Goal: Task Accomplishment & Management: Manage account settings

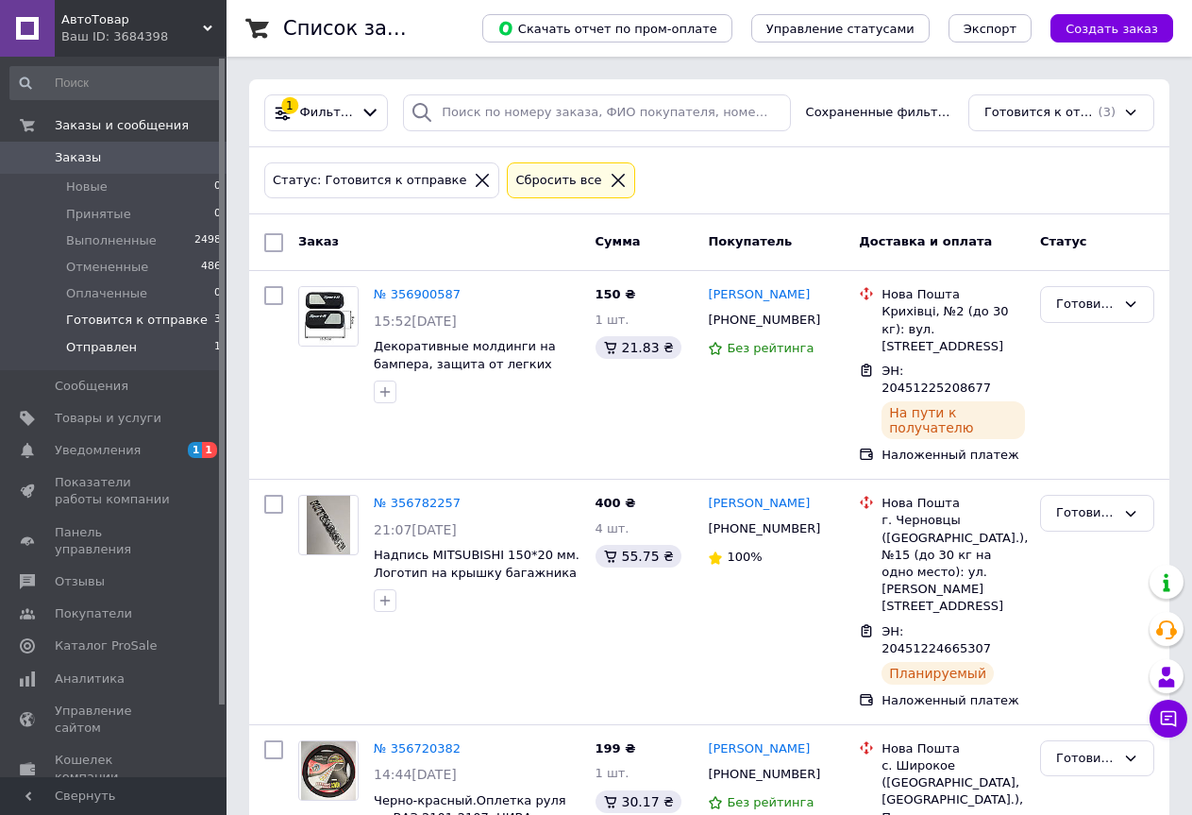
click at [116, 348] on span "Отправлен" at bounding box center [101, 347] width 71 height 17
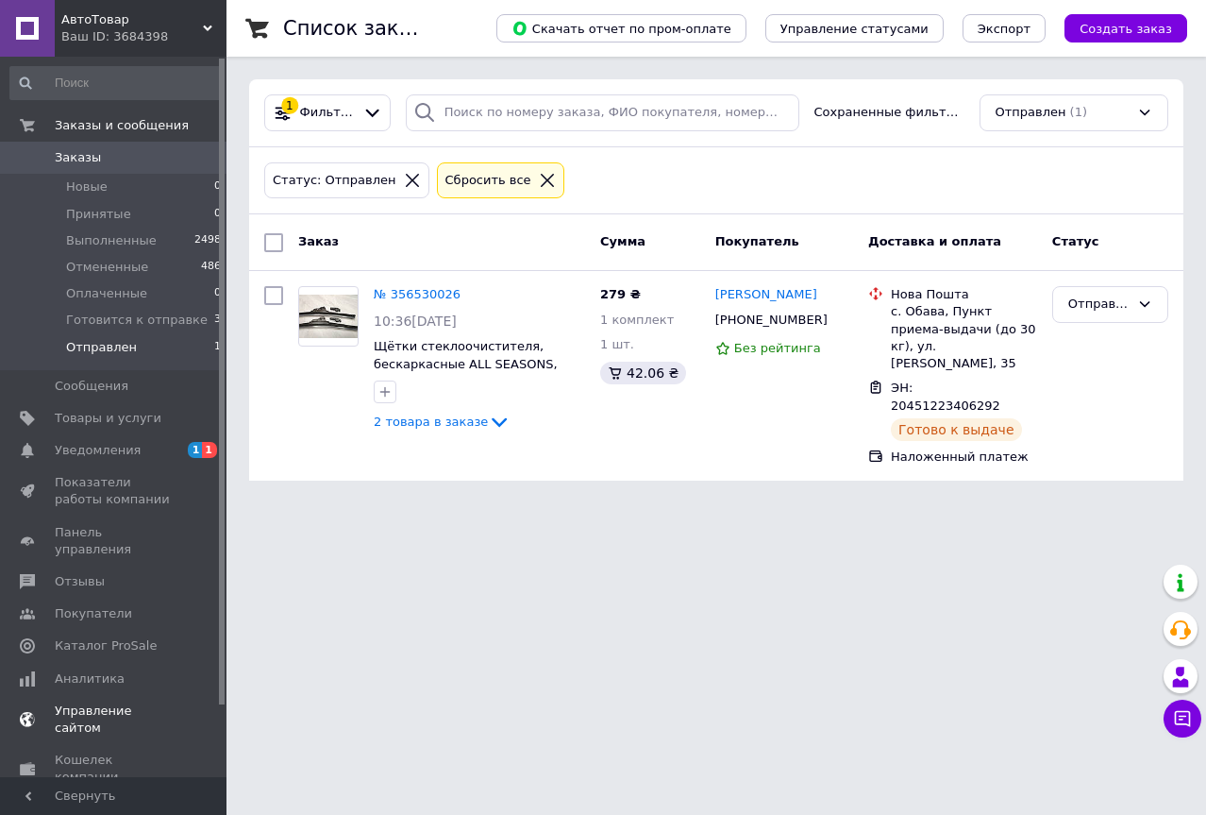
click at [85, 441] on link "Уведомления 1 1" at bounding box center [116, 450] width 232 height 32
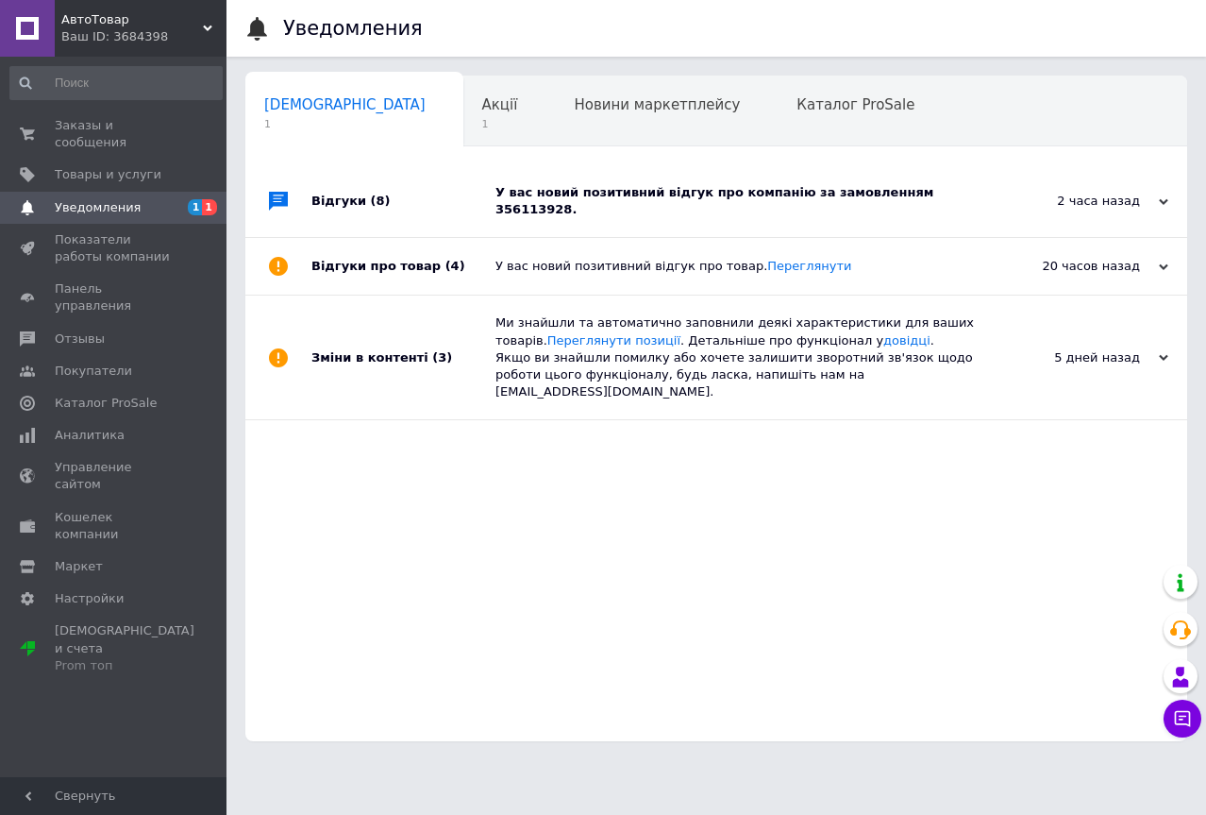
click at [581, 197] on div "У вас новий позитивний відгук про компанію за замовленням 356113928." at bounding box center [738, 201] width 484 height 34
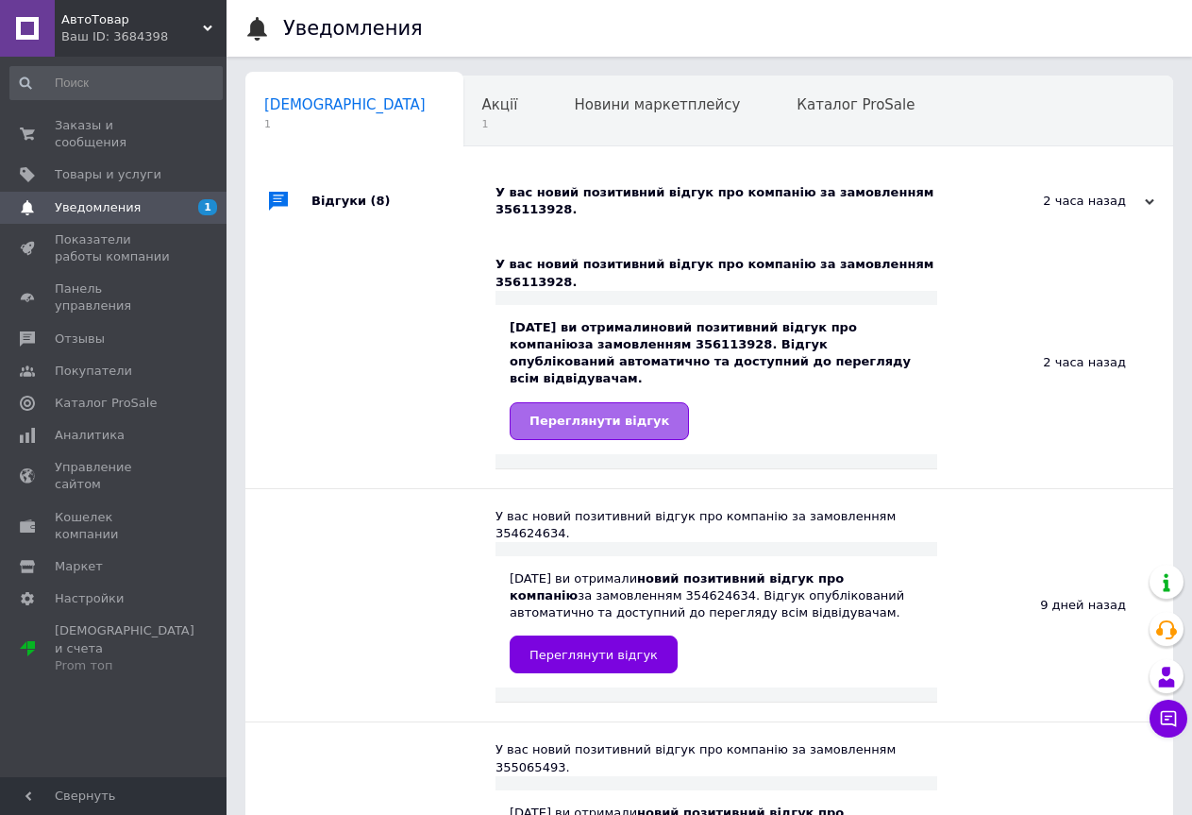
click at [589, 402] on link "Переглянути відгук" at bounding box center [599, 421] width 179 height 38
click at [482, 121] on span "1" at bounding box center [500, 124] width 36 height 14
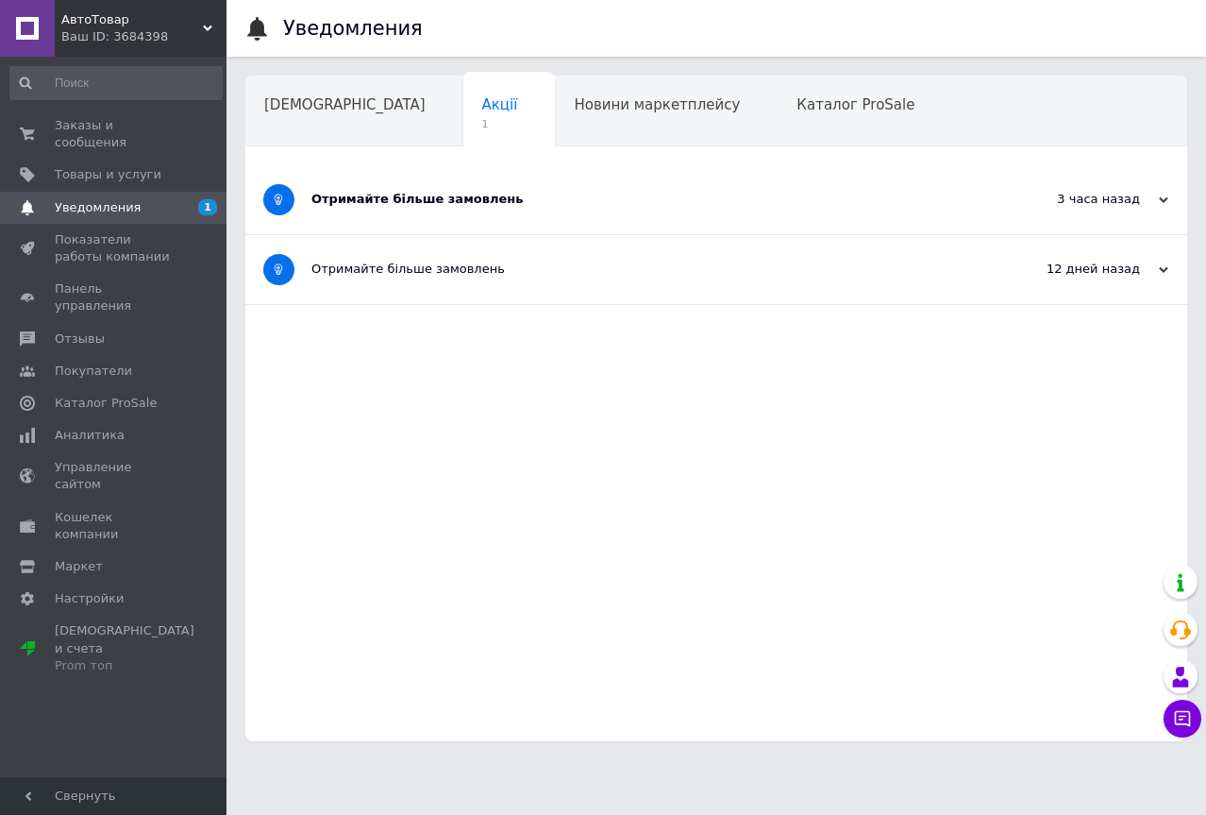
click at [419, 206] on div "Отримайте більше замовлень" at bounding box center [646, 199] width 668 height 17
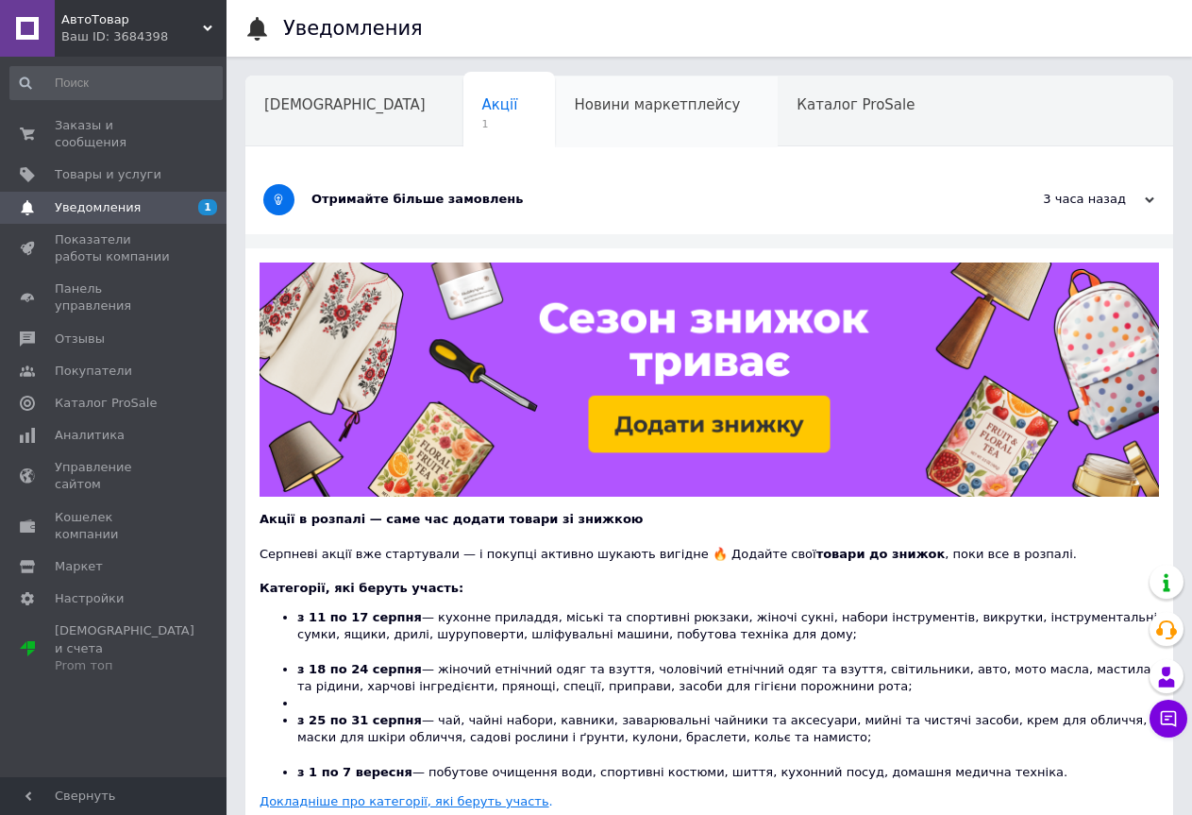
click at [574, 106] on span "Новини маркетплейсу" at bounding box center [657, 104] width 166 height 17
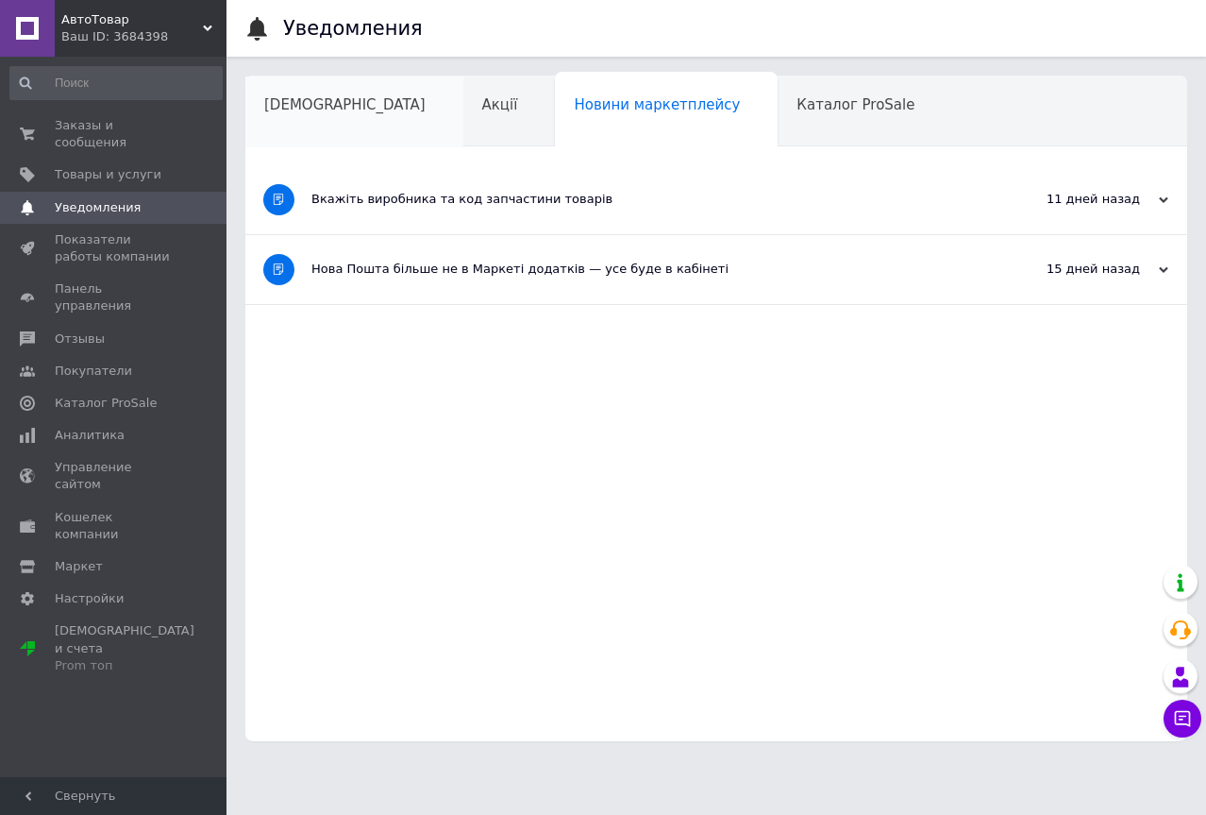
click at [296, 105] on span "Сповіщення" at bounding box center [344, 104] width 161 height 17
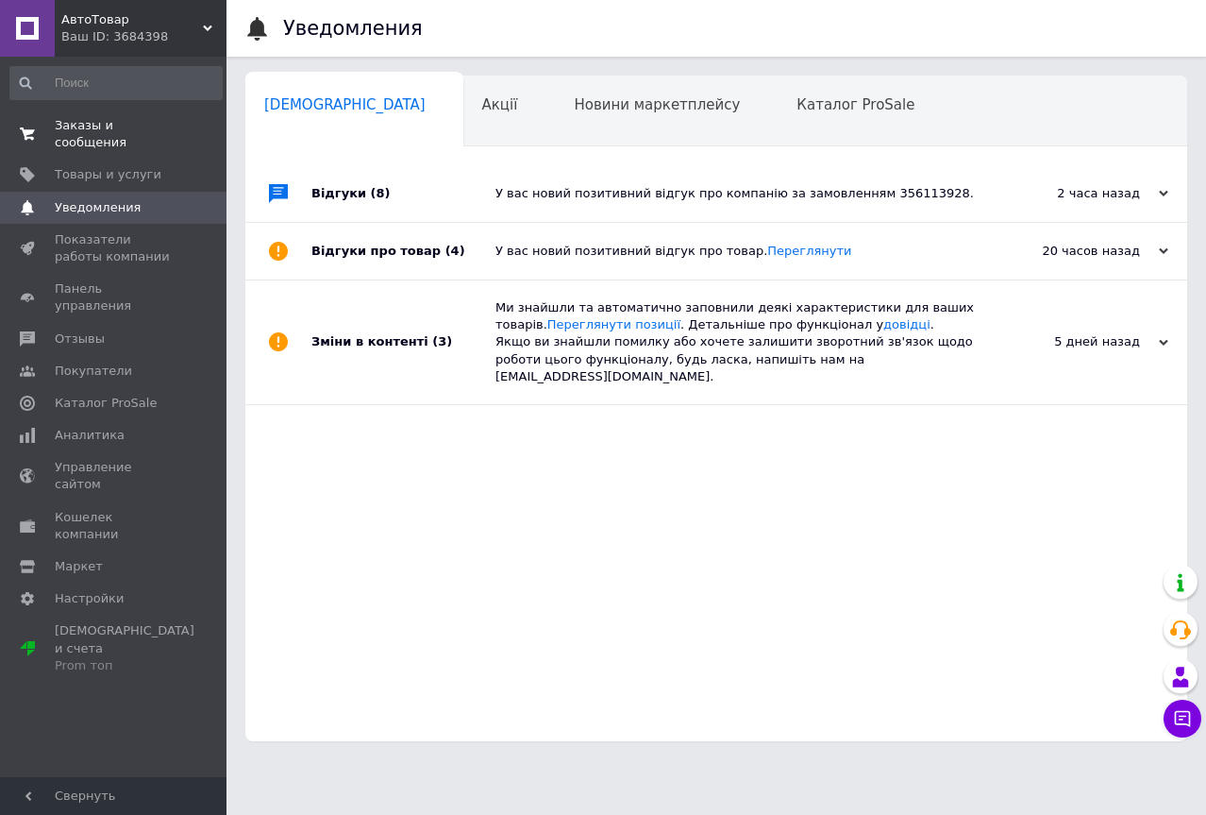
click at [136, 124] on span "Заказы и сообщения" at bounding box center [115, 134] width 120 height 34
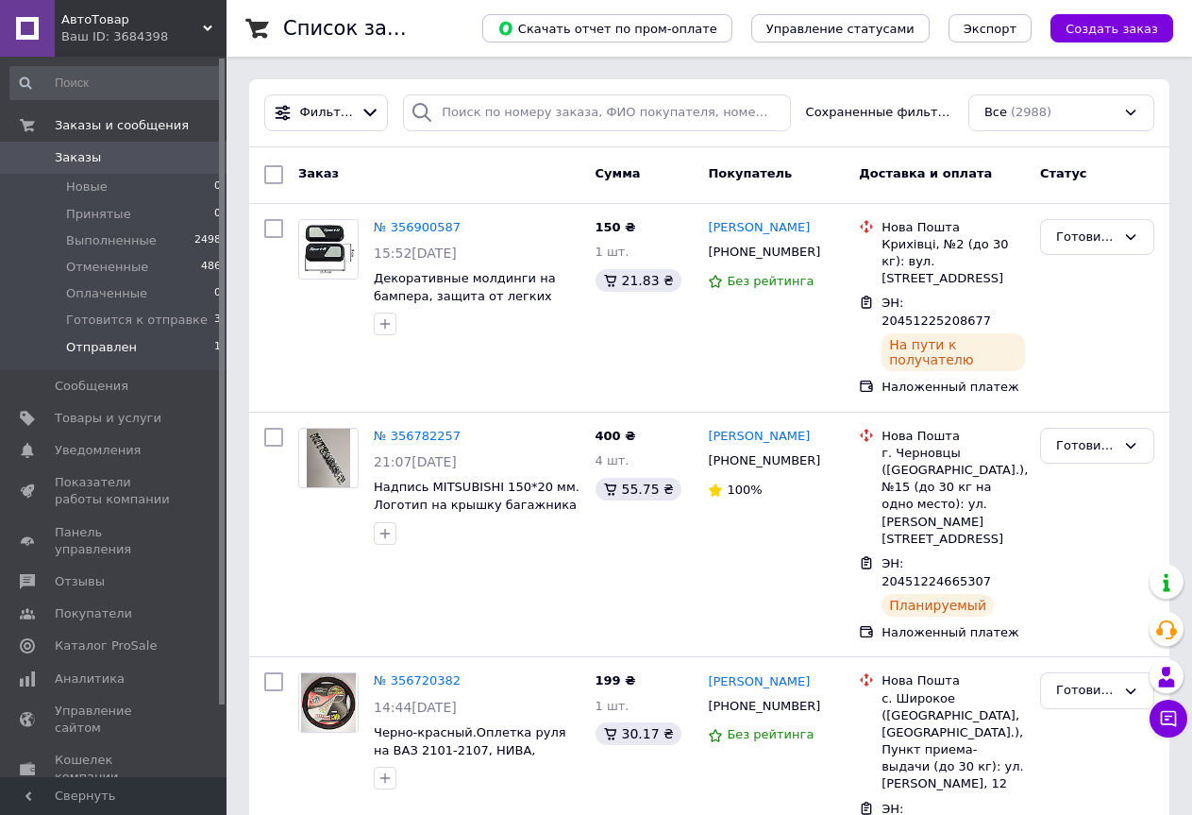
click at [88, 341] on span "Отправлен" at bounding box center [101, 347] width 71 height 17
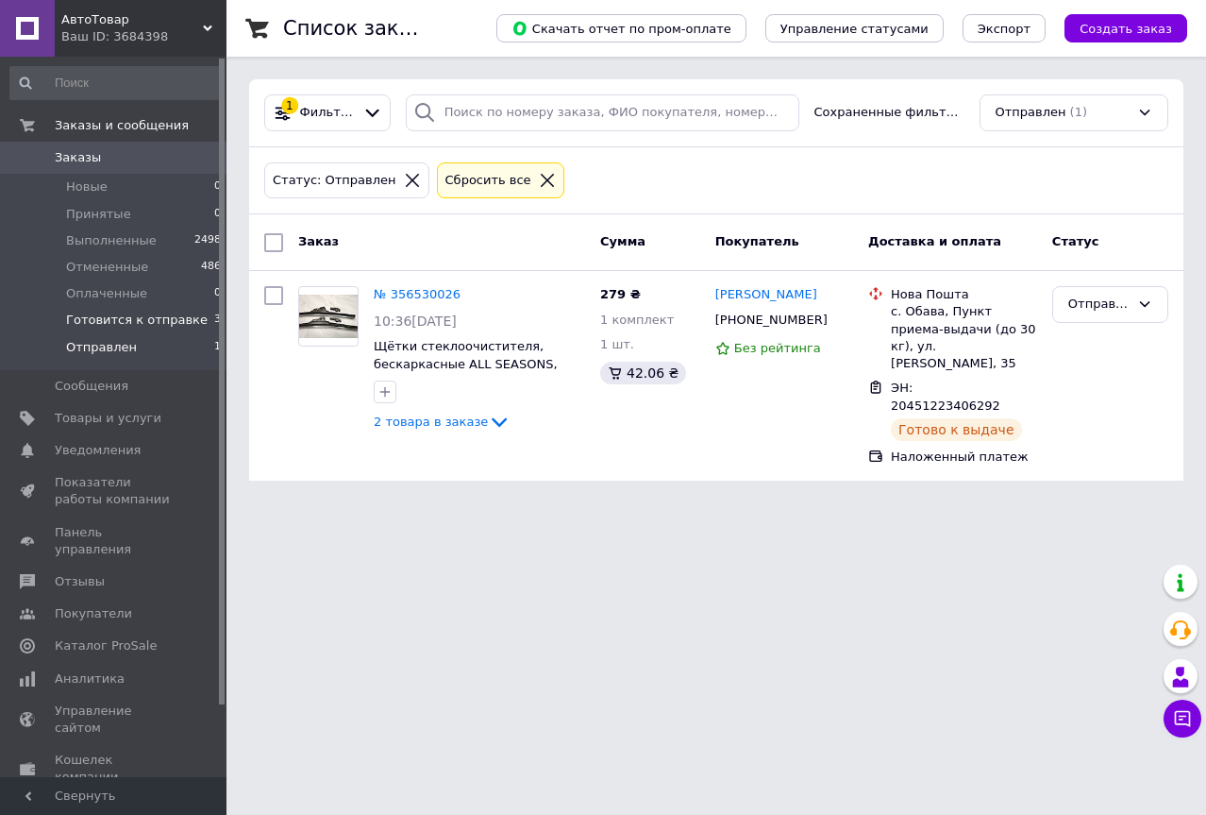
click at [139, 316] on span "Готовится к отправке" at bounding box center [137, 320] width 142 height 17
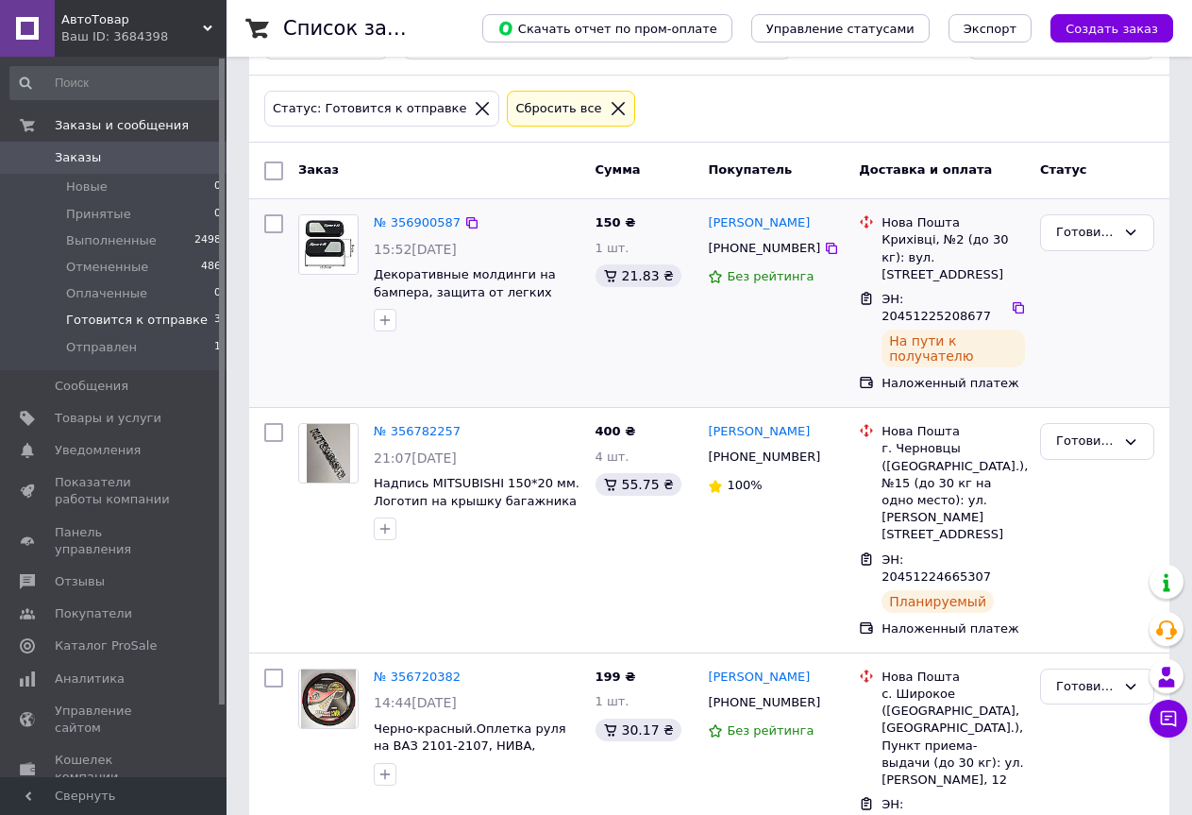
scroll to position [73, 0]
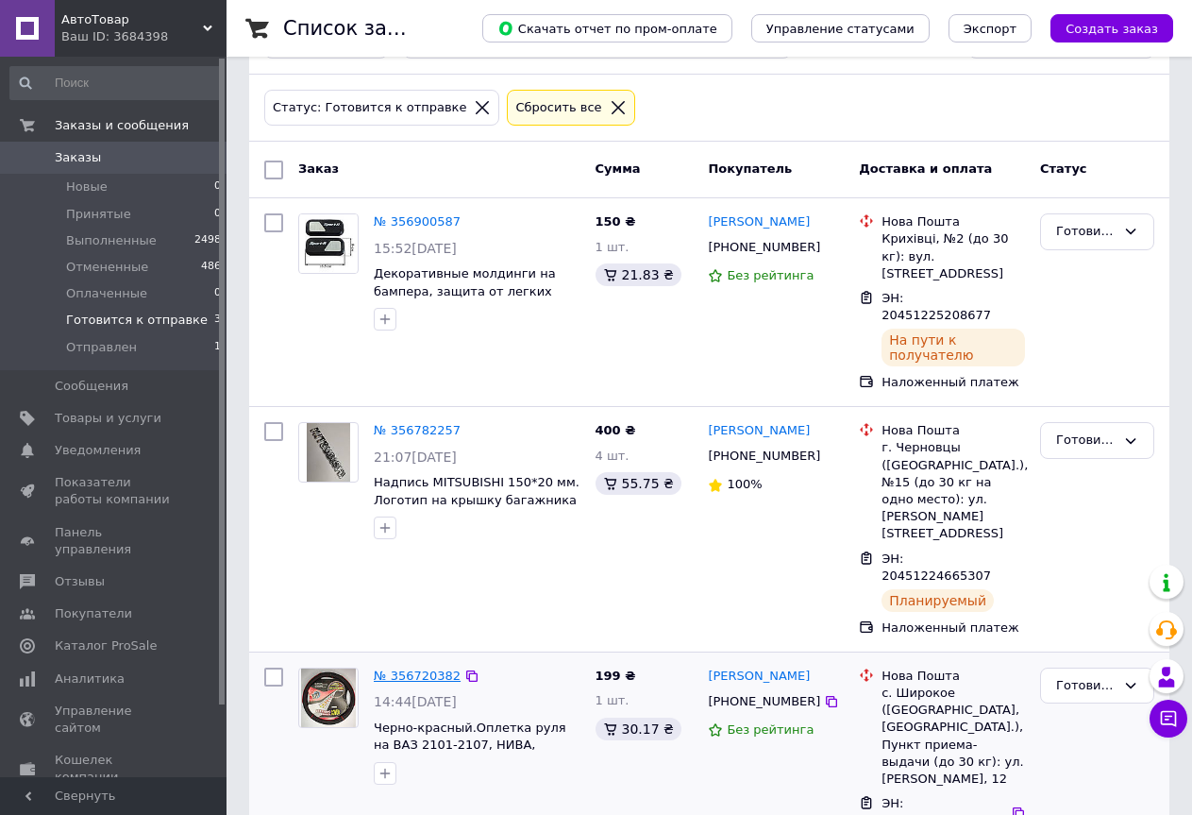
click at [418, 668] on link "№ 356720382" at bounding box center [417, 675] width 87 height 14
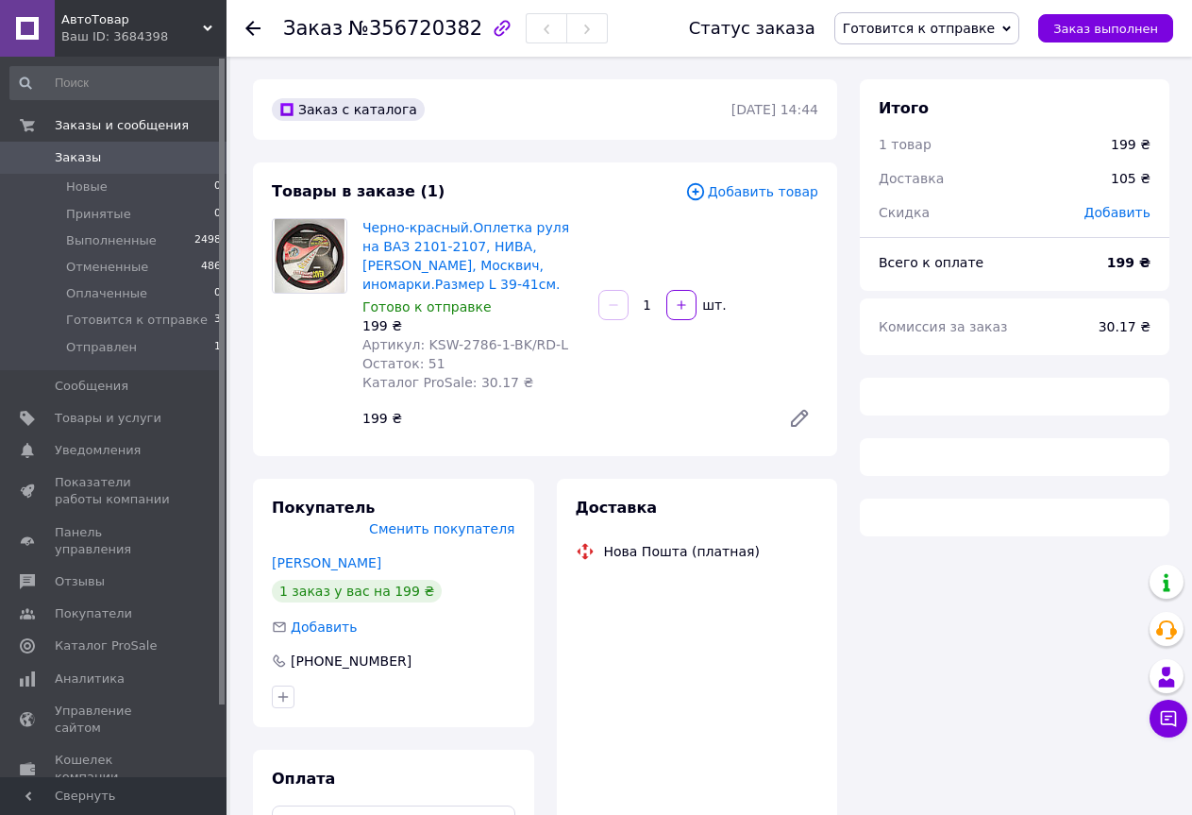
click at [974, 31] on span "Готовится к отправке" at bounding box center [919, 28] width 152 height 15
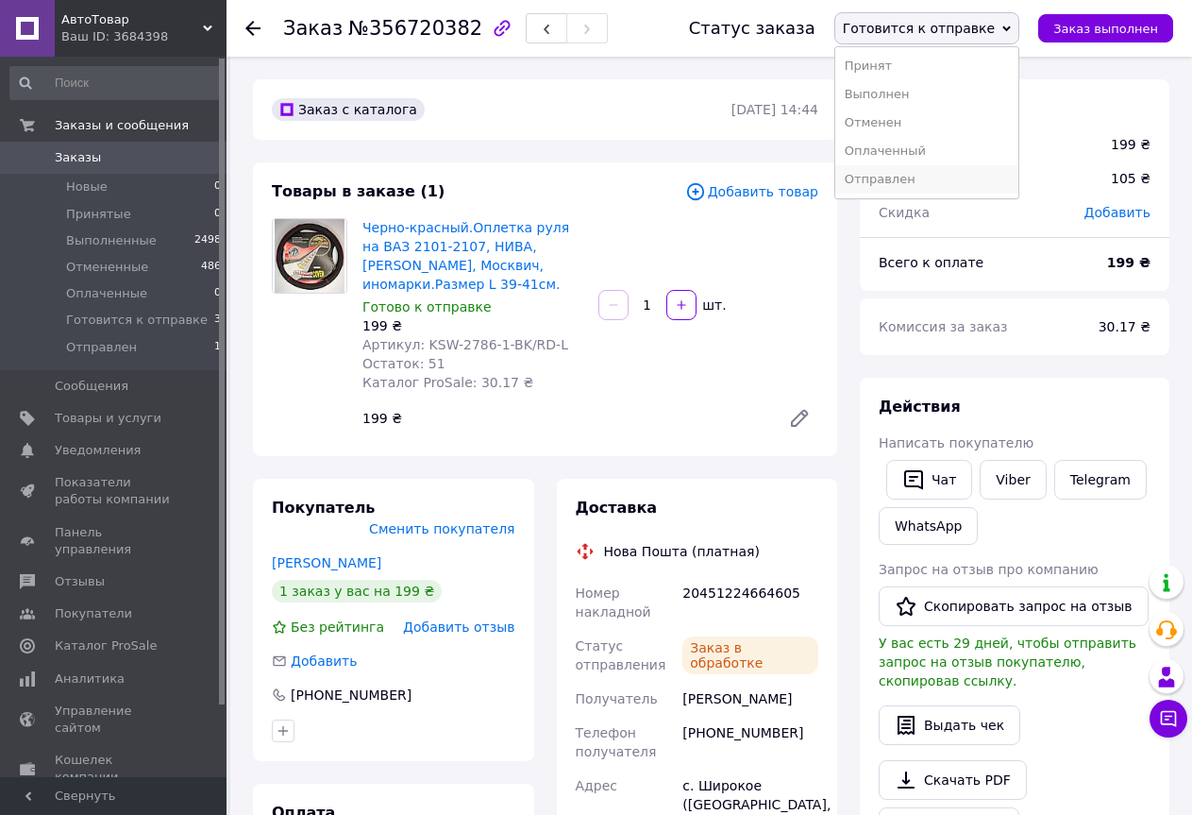
click at [943, 174] on li "Отправлен" at bounding box center [926, 179] width 183 height 28
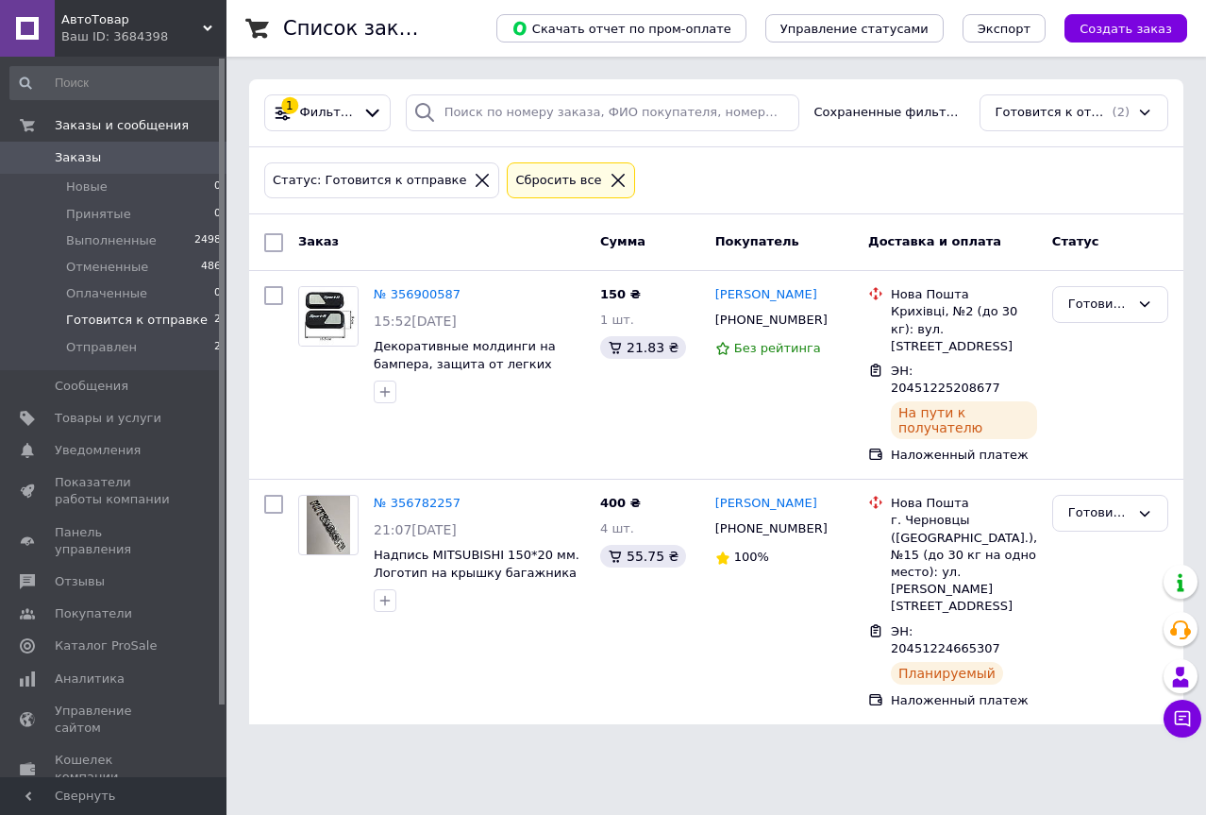
click at [416, 496] on link "№ 356782257" at bounding box center [417, 503] width 87 height 14
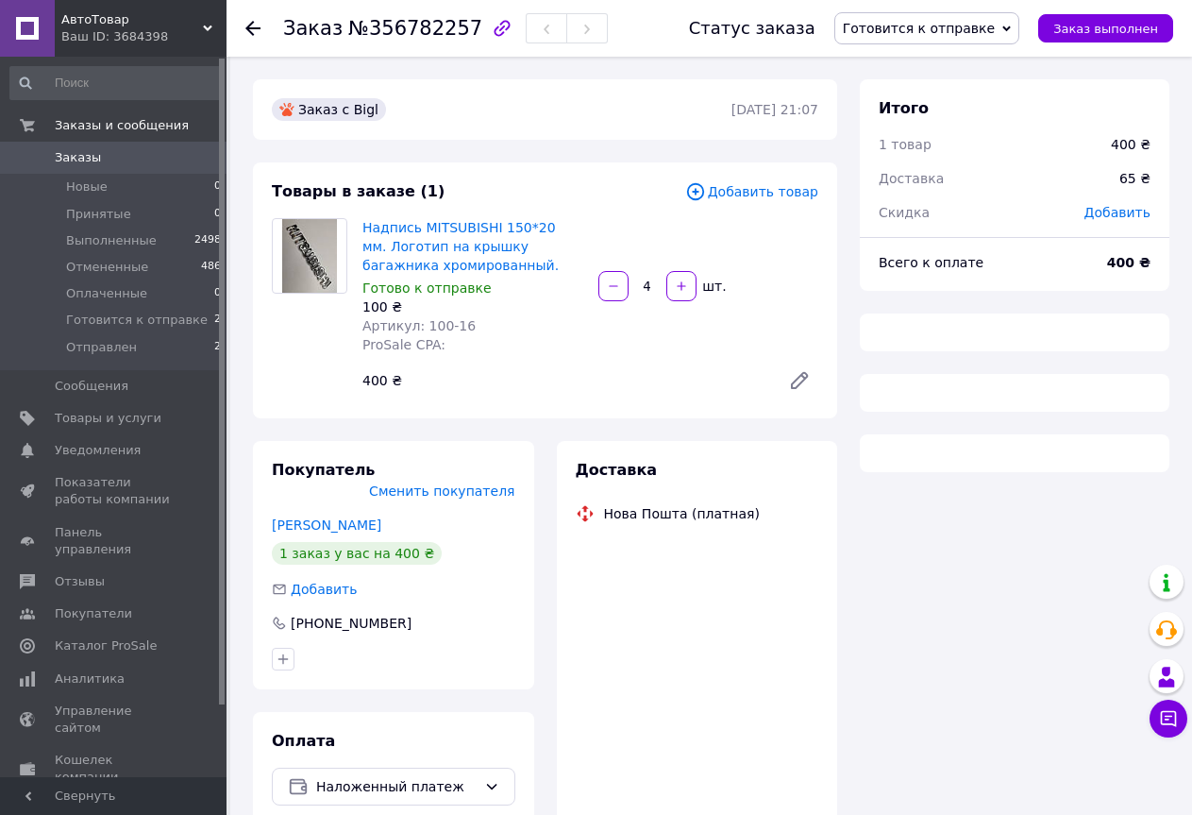
click at [968, 28] on span "Готовится к отправке" at bounding box center [919, 28] width 152 height 15
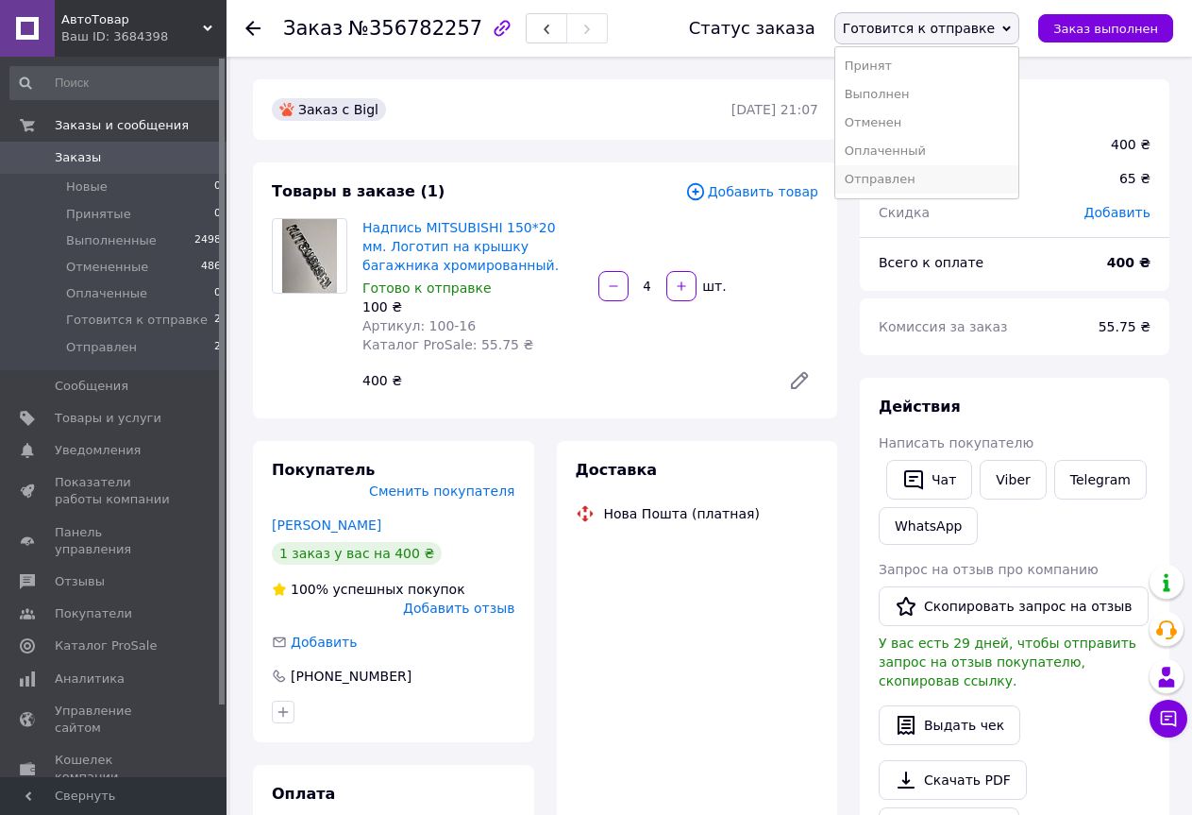
click at [974, 182] on li "Отправлен" at bounding box center [926, 179] width 183 height 28
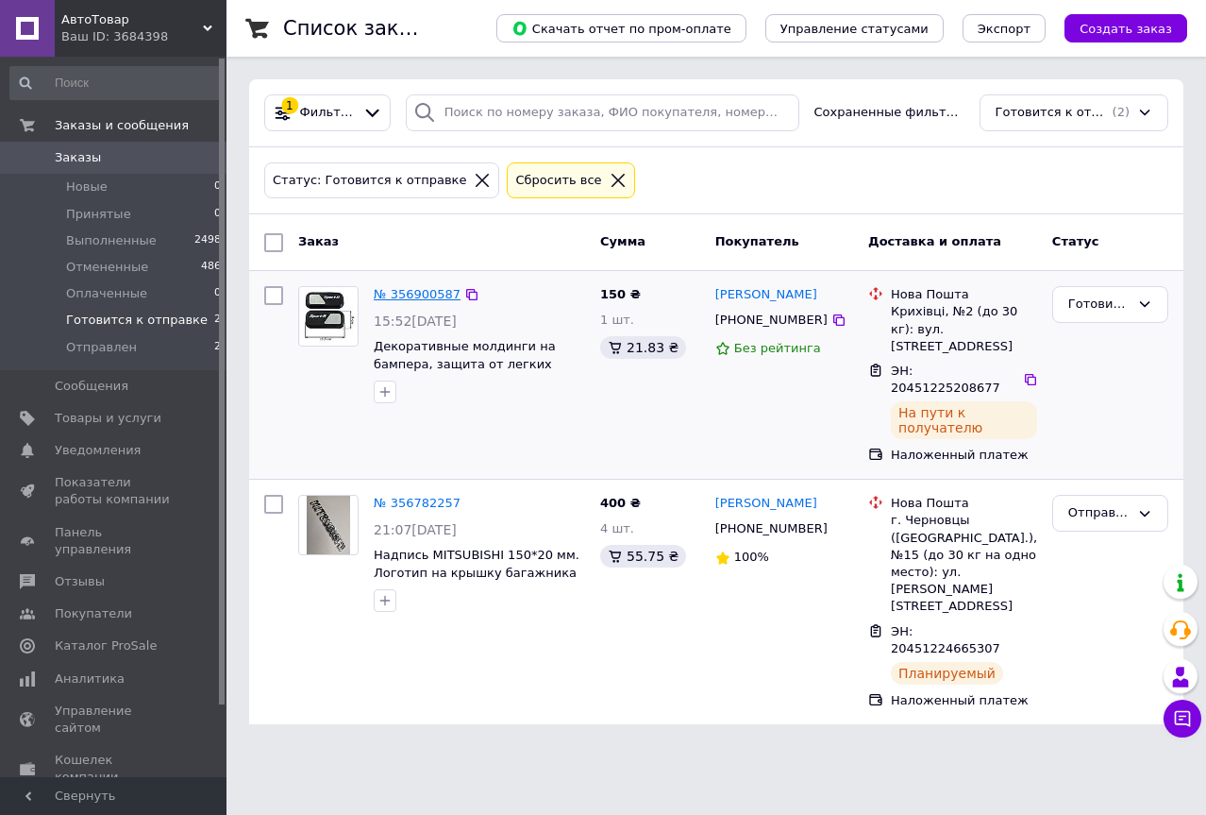
click at [410, 289] on link "№ 356900587" at bounding box center [417, 294] width 87 height 14
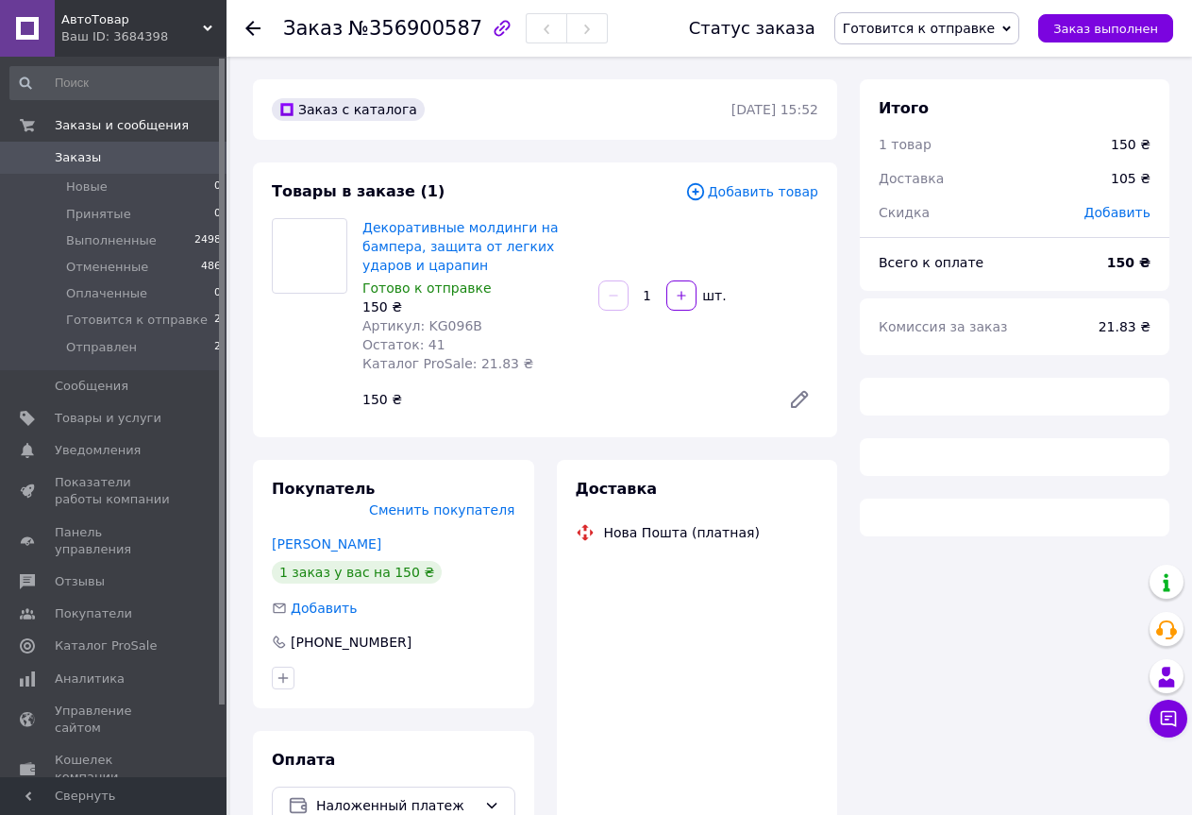
click at [992, 32] on span "Готовится к отправке" at bounding box center [919, 28] width 152 height 15
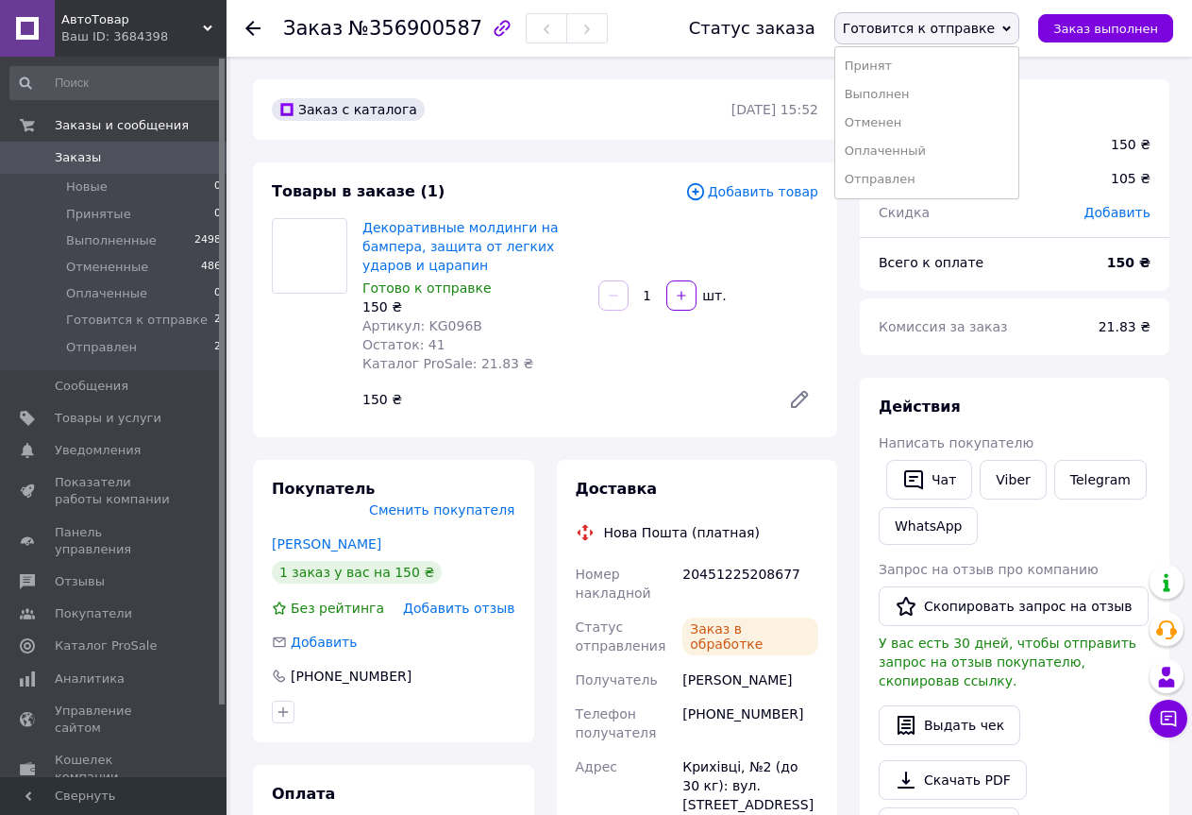
click at [963, 177] on li "Отправлен" at bounding box center [926, 179] width 183 height 28
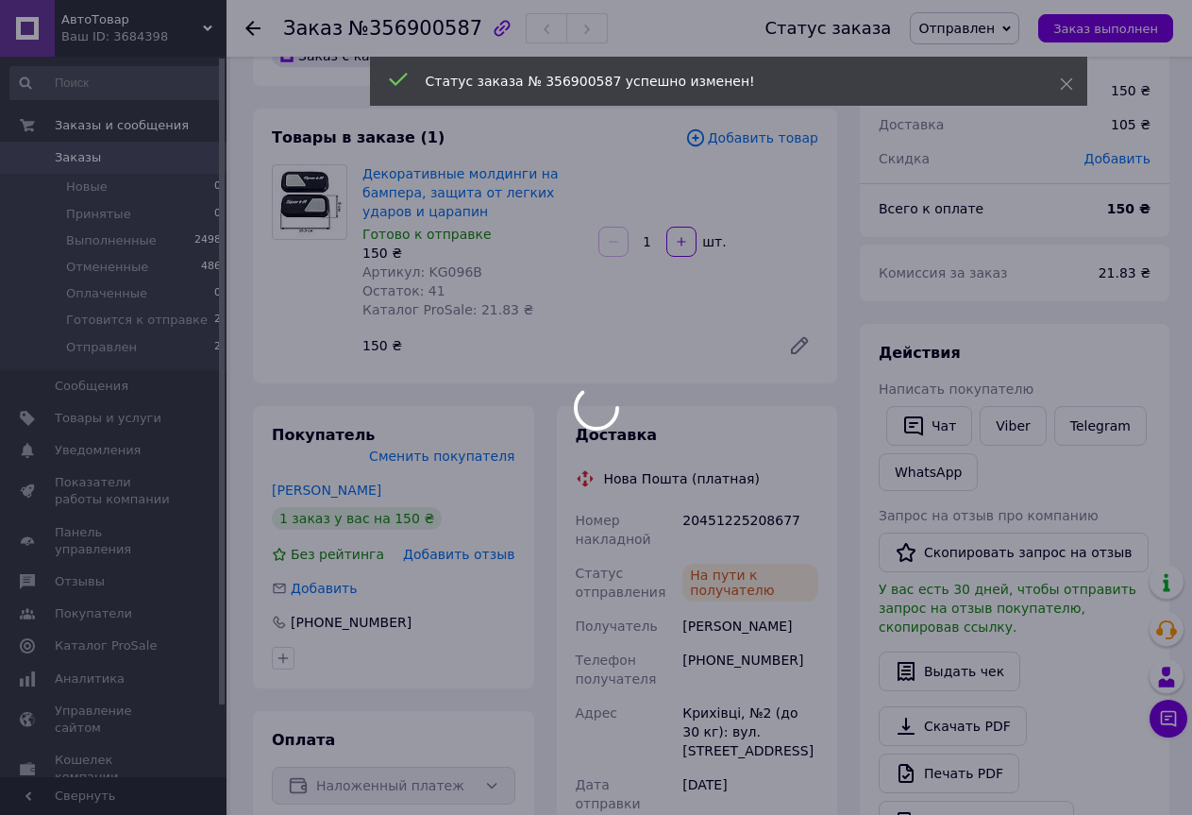
scroll to position [189, 0]
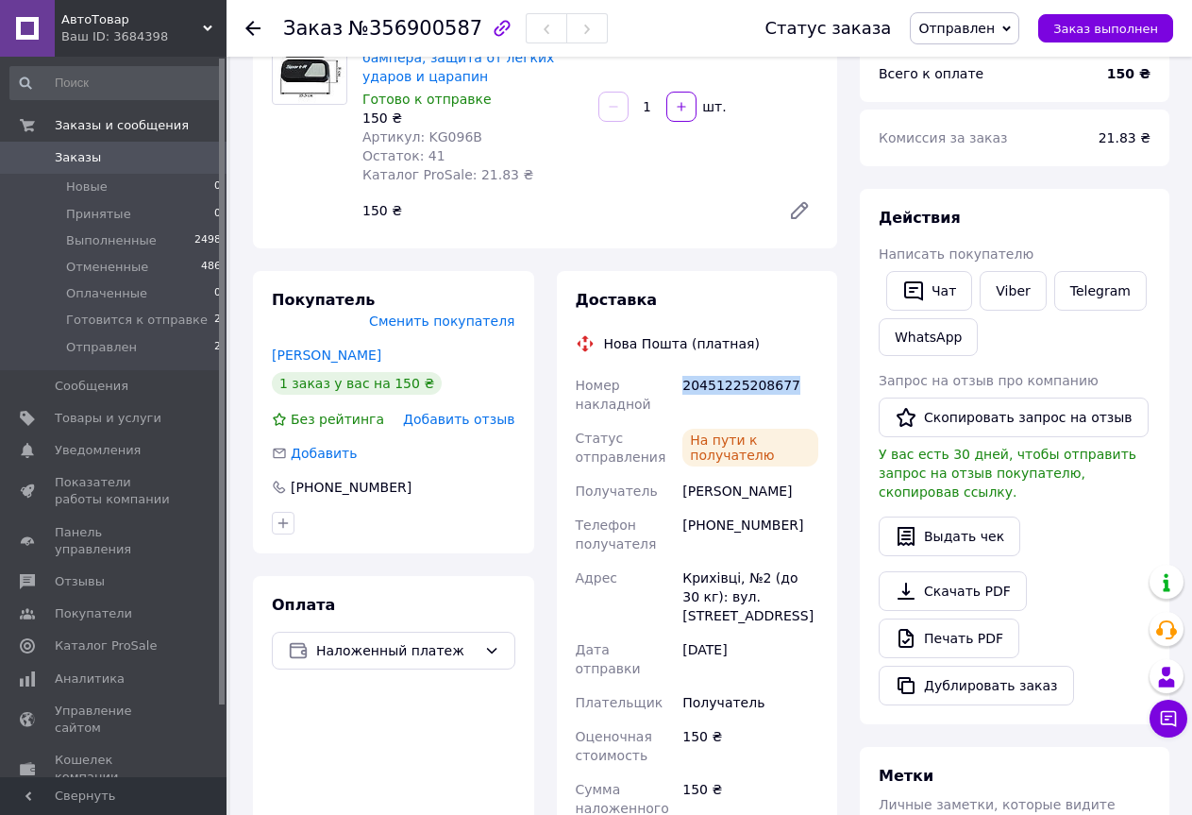
drag, startPoint x: 784, startPoint y: 384, endPoint x: 679, endPoint y: 393, distance: 106.1
click at [679, 393] on div "20451225208677" at bounding box center [750, 394] width 143 height 53
copy div "20451225208677"
drag, startPoint x: 750, startPoint y: 486, endPoint x: 682, endPoint y: 493, distance: 68.3
click at [682, 493] on div "Жіляк Юрій" at bounding box center [750, 491] width 143 height 34
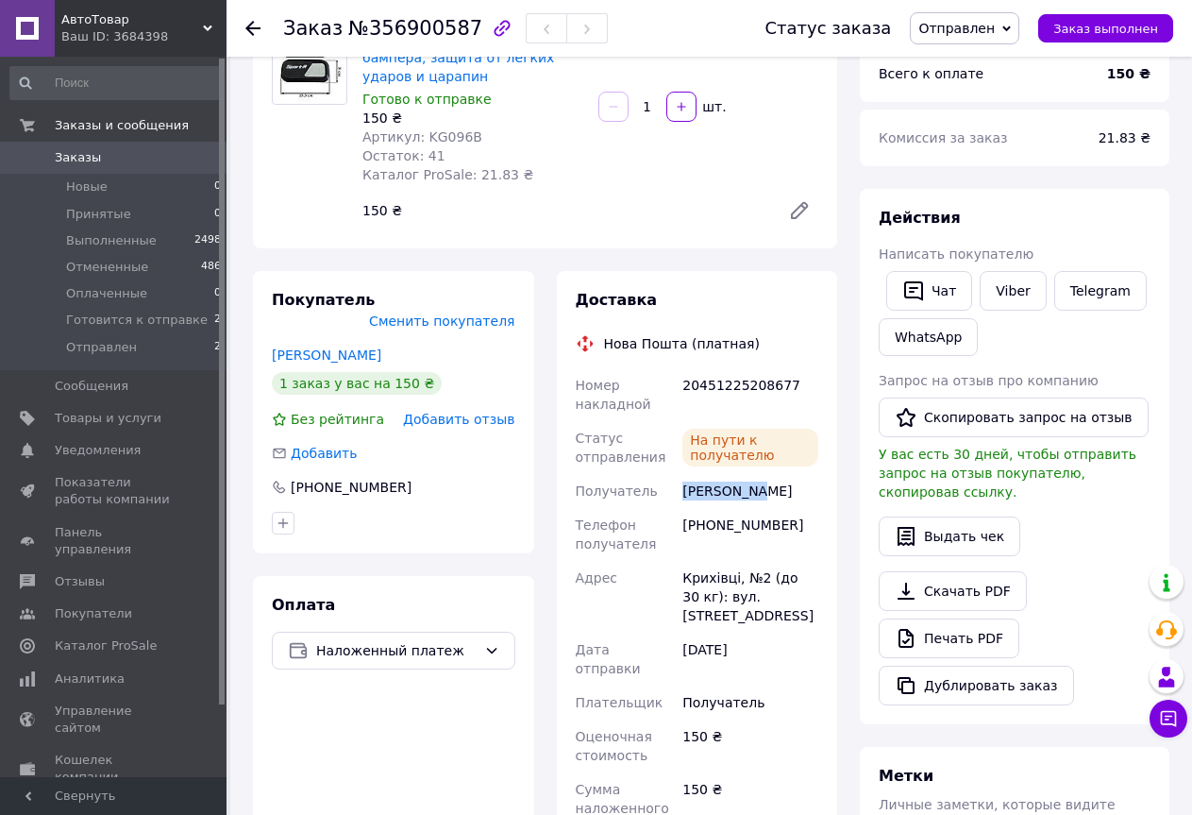
copy div "Жіляк Юрій"
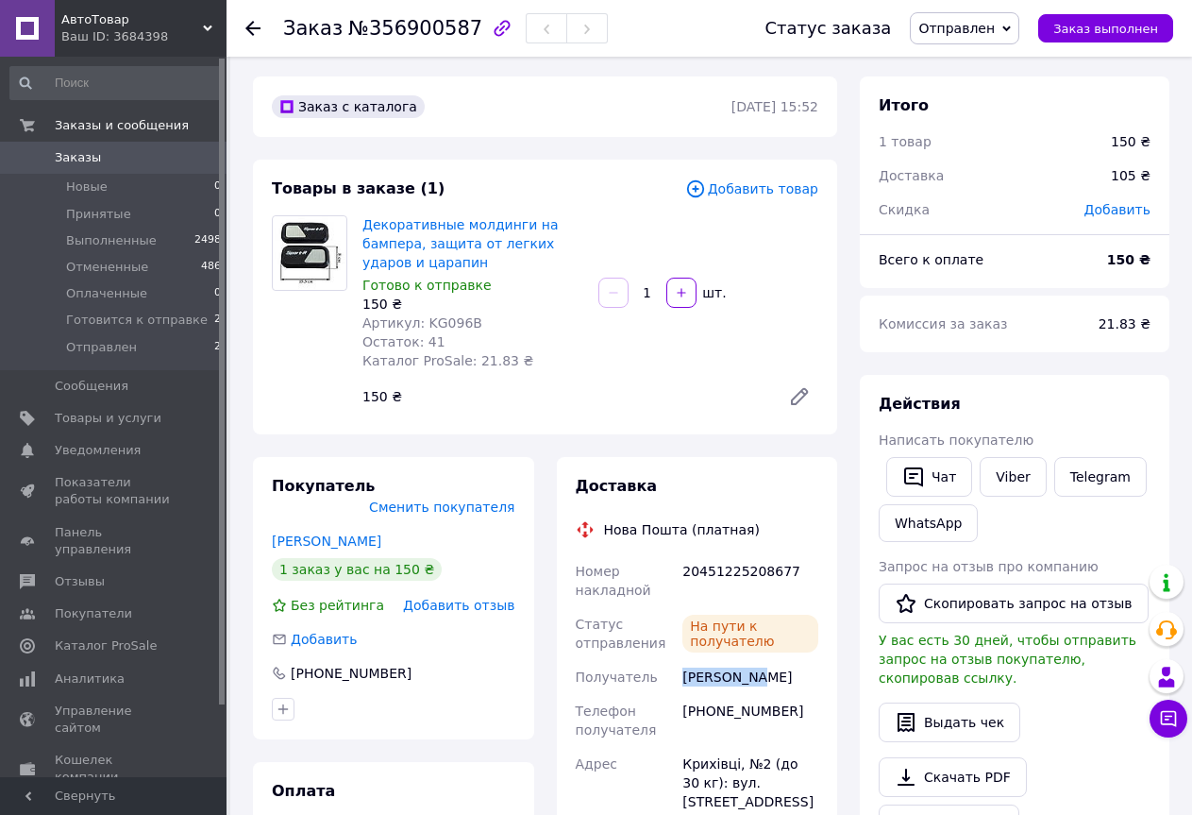
scroll to position [0, 0]
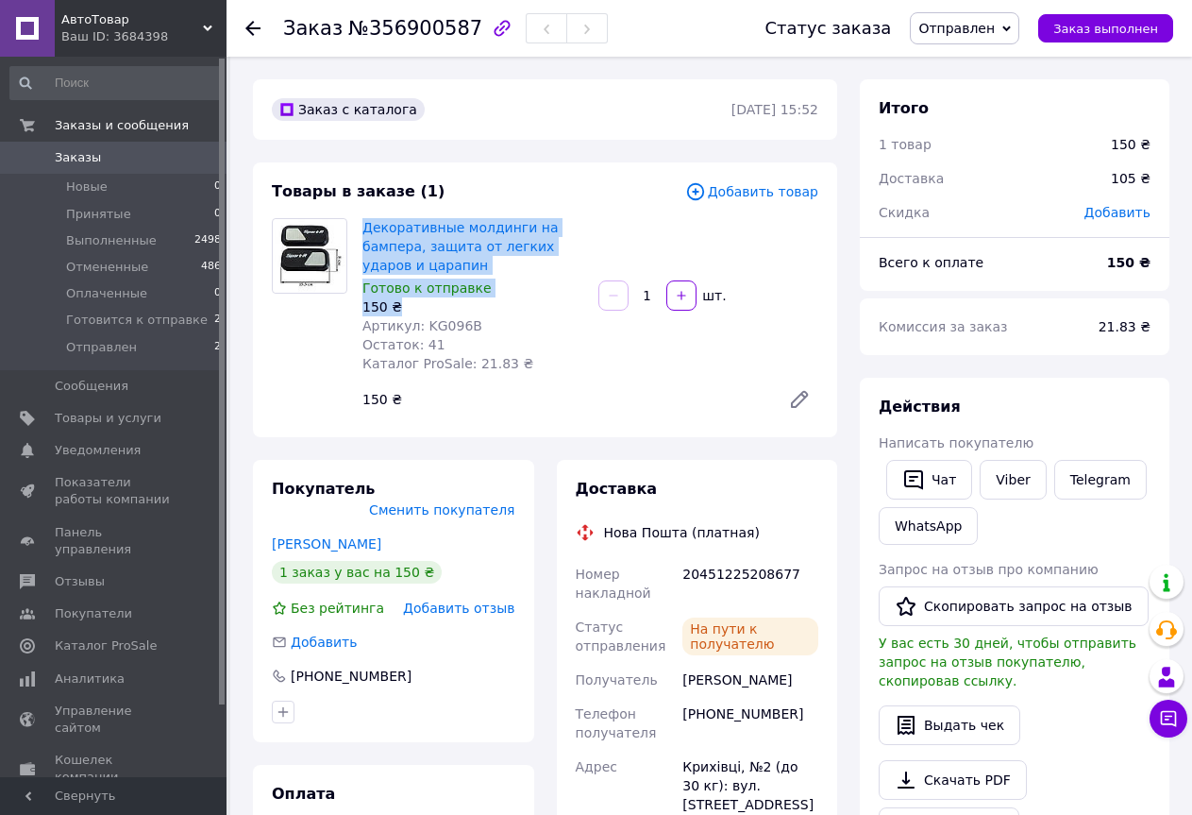
drag, startPoint x: 404, startPoint y: 305, endPoint x: 359, endPoint y: 225, distance: 92.1
click at [359, 225] on div "Декоративные молдинги на бампера, защита от легких ударов и царапин Готово к от…" at bounding box center [473, 295] width 236 height 162
copy div "Декоративные молдинги на бампера, защита от легких ударов и царапин Готово к от…"
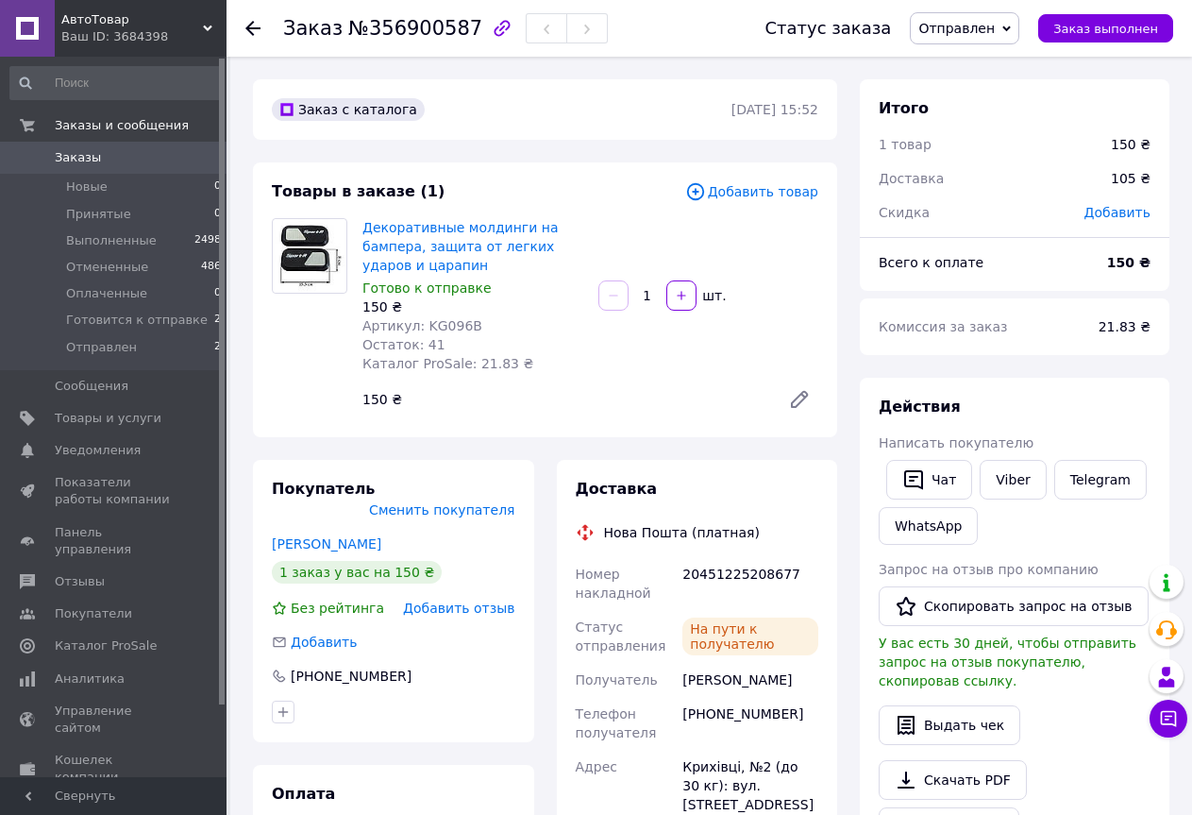
click at [687, 397] on div "150 ₴" at bounding box center [564, 399] width 418 height 26
drag, startPoint x: 692, startPoint y: 406, endPoint x: 649, endPoint y: 436, distance: 52.1
